Goal: Task Accomplishment & Management: Manage account settings

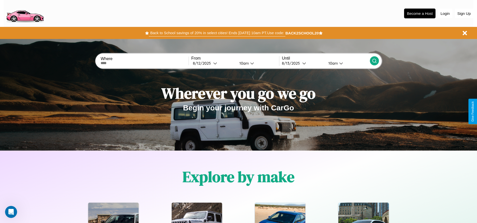
click at [217, 33] on button "Back to School savings of 20% in select cities! Ends [DATE] 10am PT. Use code:" at bounding box center [217, 32] width 136 height 7
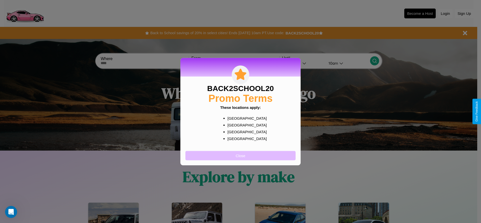
click at [241, 155] on button "Close" at bounding box center [240, 155] width 110 height 9
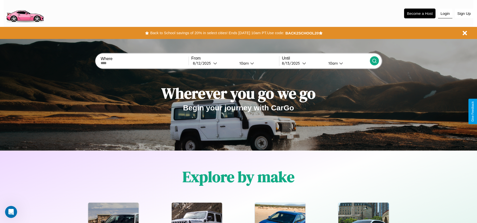
click at [445, 13] on button "Login" at bounding box center [445, 14] width 14 height 10
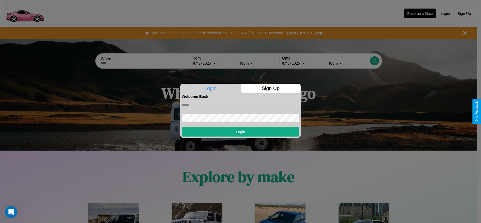
click at [241, 105] on input "text" at bounding box center [241, 105] width 118 height 8
type input "**********"
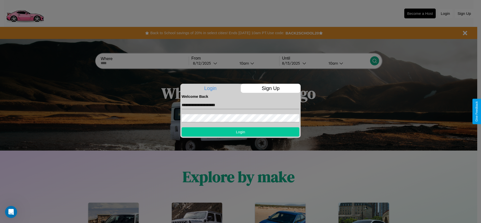
click at [241, 132] on button "Login" at bounding box center [241, 131] width 118 height 9
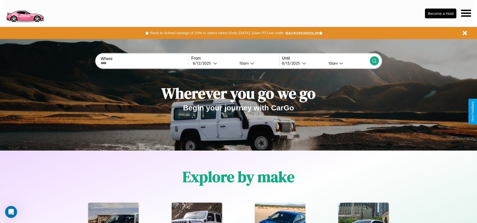
click at [466, 13] on icon at bounding box center [466, 13] width 10 height 7
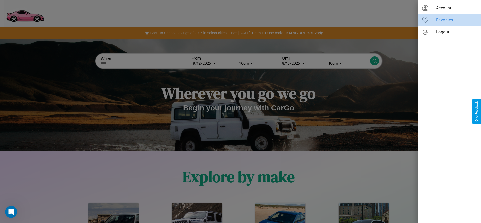
click at [450, 20] on span "Favorites" at bounding box center [456, 20] width 41 height 6
